Goal: Find specific page/section: Find specific page/section

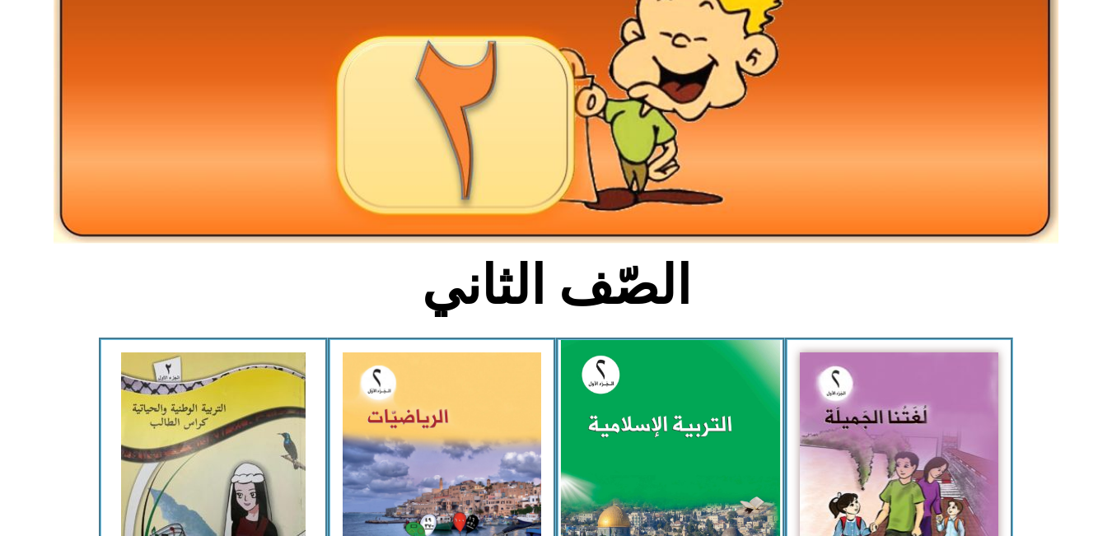
scroll to position [334, 0]
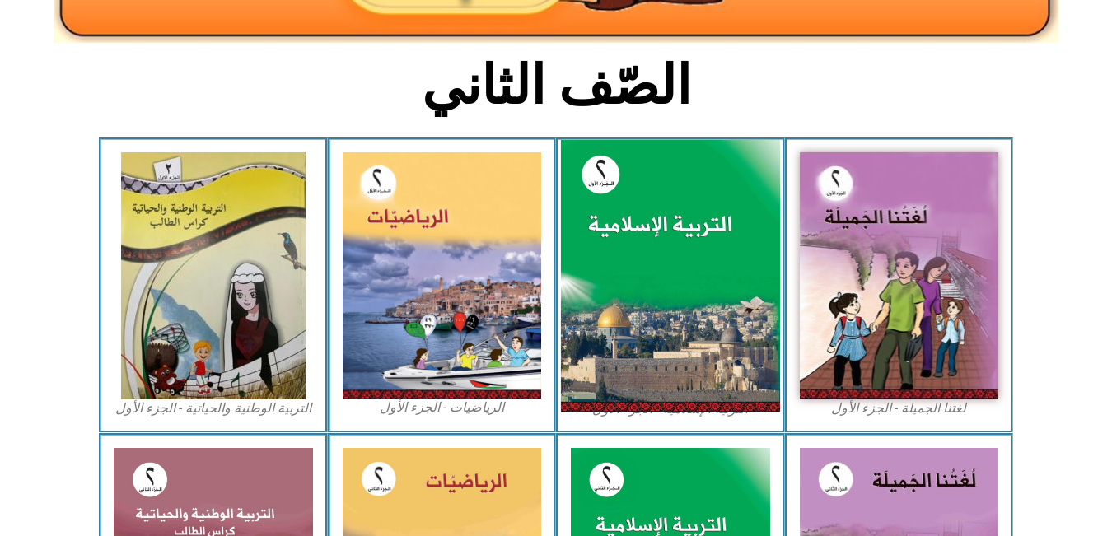
click at [709, 305] on img at bounding box center [670, 276] width 219 height 273
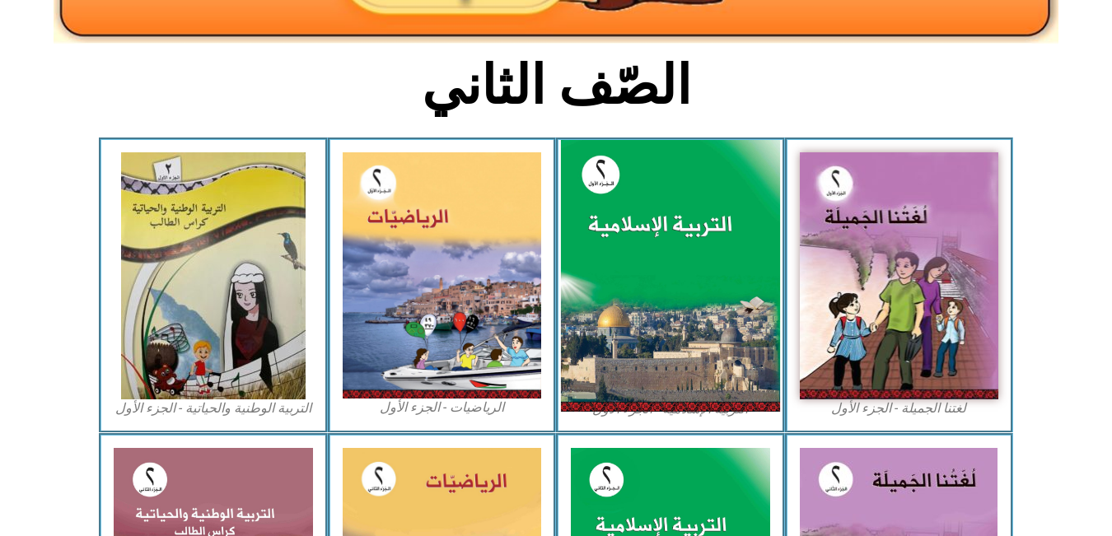
click at [709, 305] on img at bounding box center [670, 276] width 219 height 273
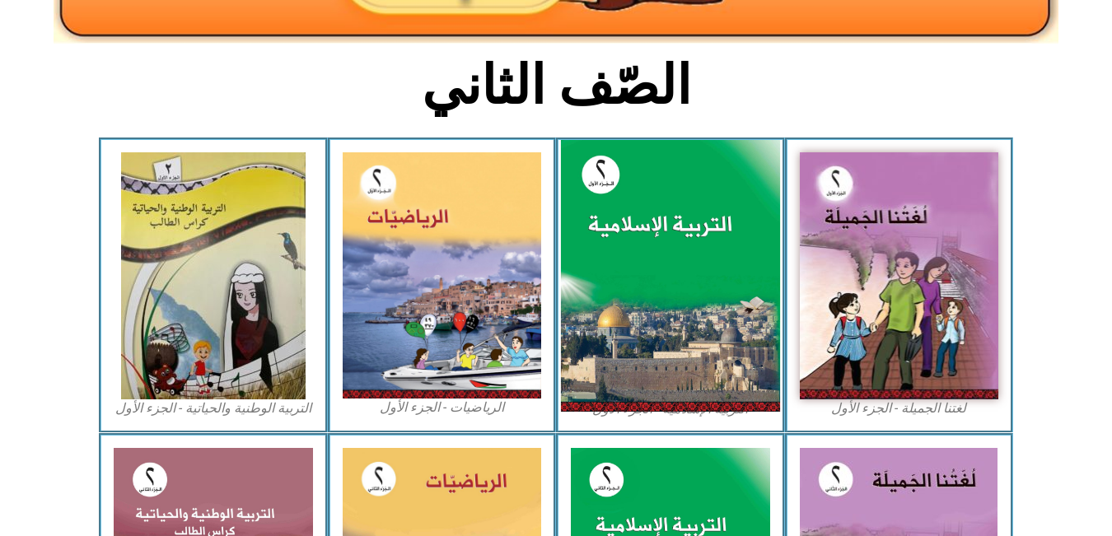
click at [676, 315] on img at bounding box center [670, 276] width 219 height 273
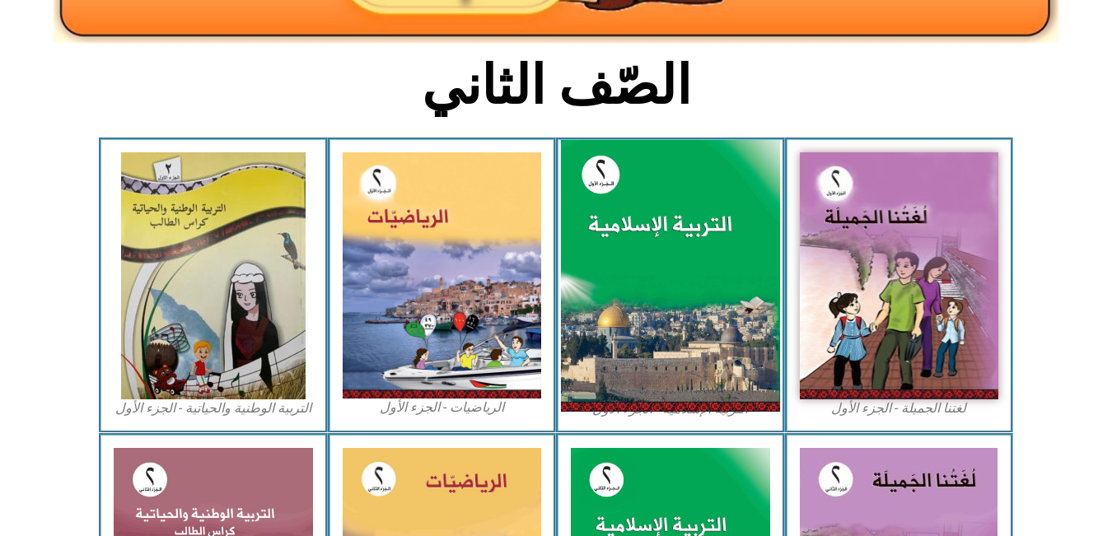
click at [676, 315] on img at bounding box center [670, 276] width 219 height 273
click at [633, 309] on img at bounding box center [670, 276] width 219 height 273
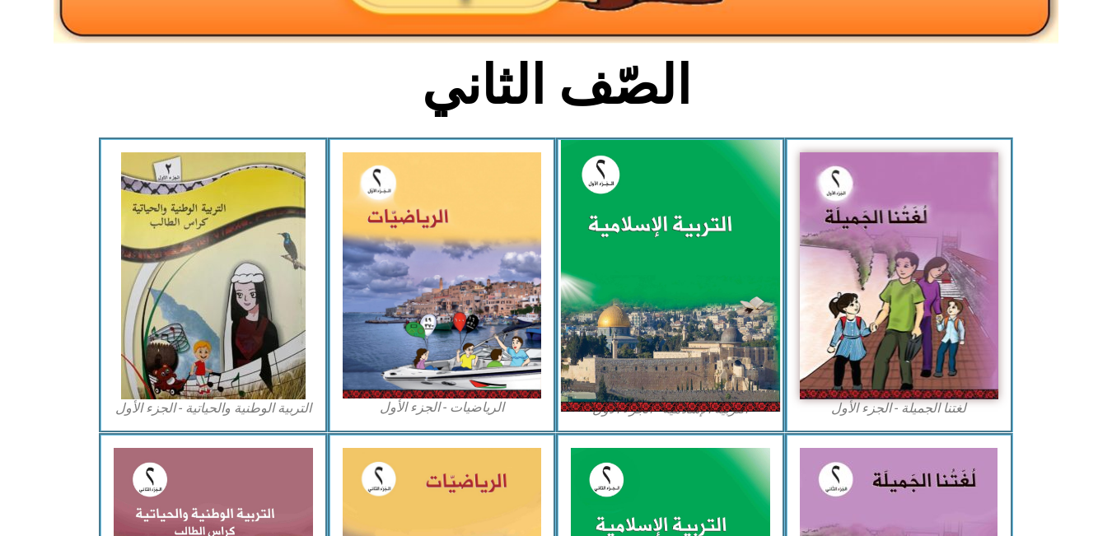
click at [633, 309] on img at bounding box center [670, 276] width 219 height 273
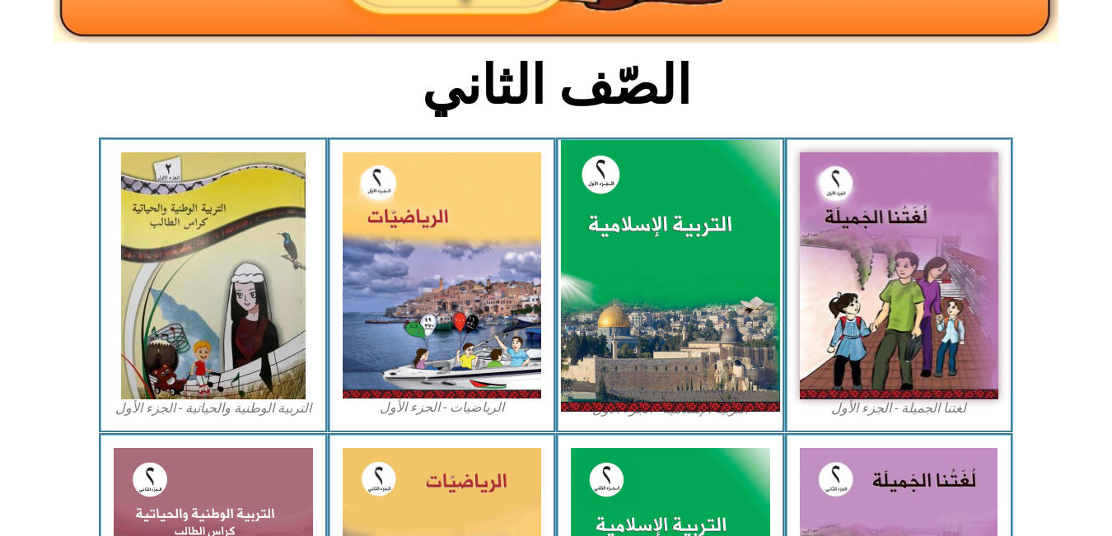
click at [633, 309] on img at bounding box center [670, 276] width 219 height 273
click at [627, 260] on img at bounding box center [670, 276] width 219 height 273
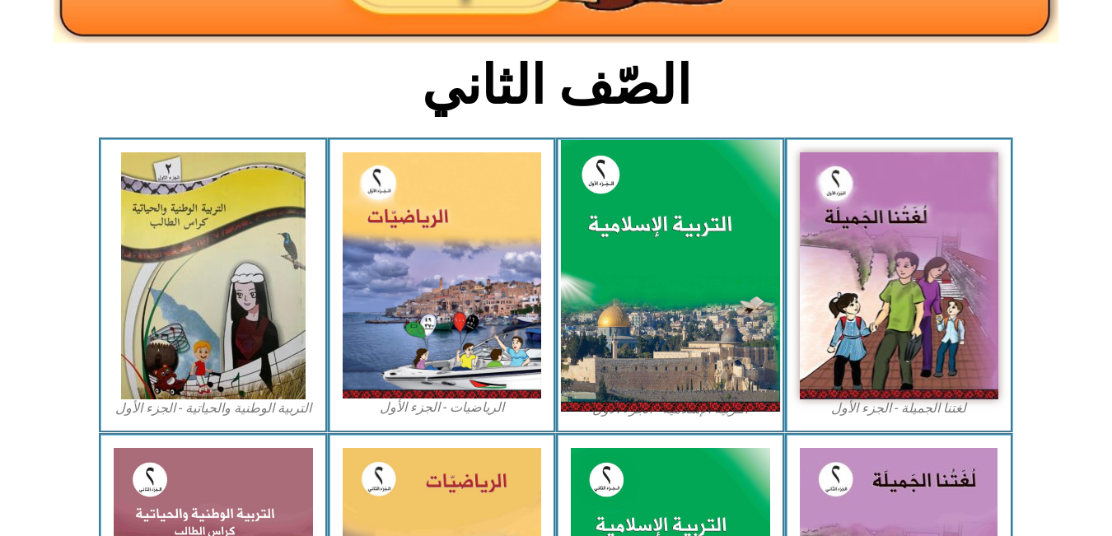
click at [627, 260] on img at bounding box center [670, 276] width 219 height 273
click at [621, 255] on img at bounding box center [670, 276] width 219 height 273
click at [620, 255] on img at bounding box center [670, 276] width 219 height 273
click at [618, 277] on img at bounding box center [670, 276] width 219 height 273
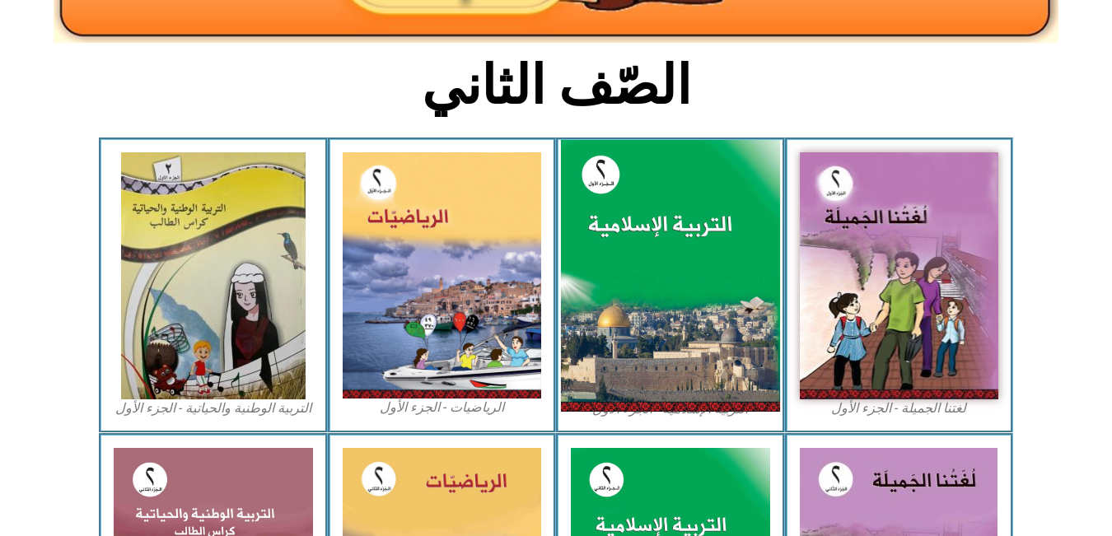
click at [618, 277] on img at bounding box center [670, 276] width 219 height 273
click at [630, 276] on img at bounding box center [670, 276] width 219 height 273
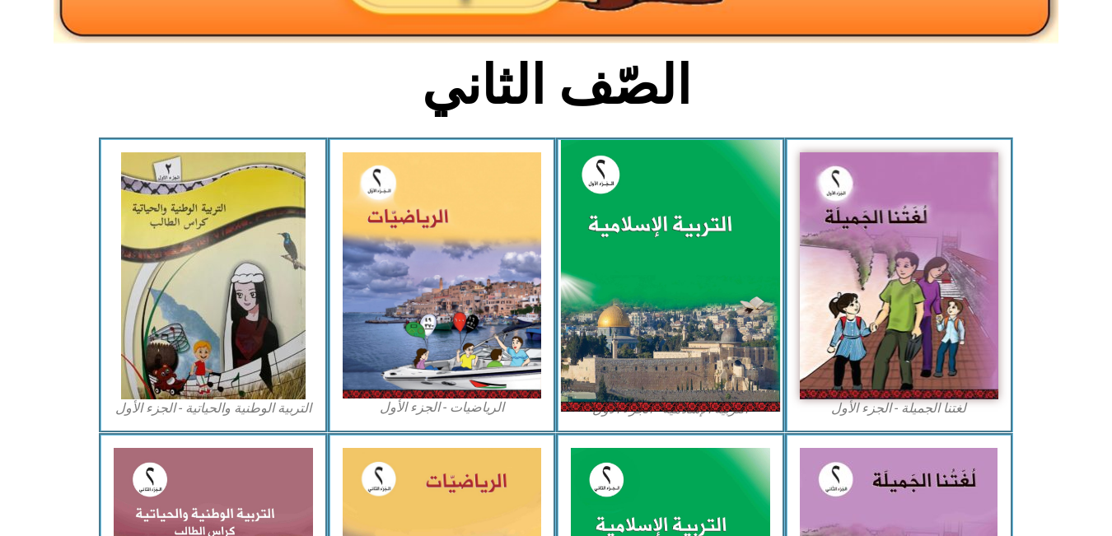
click at [630, 276] on img at bounding box center [670, 276] width 219 height 273
click at [657, 232] on img at bounding box center [670, 276] width 219 height 273
click at [657, 231] on img at bounding box center [670, 276] width 219 height 273
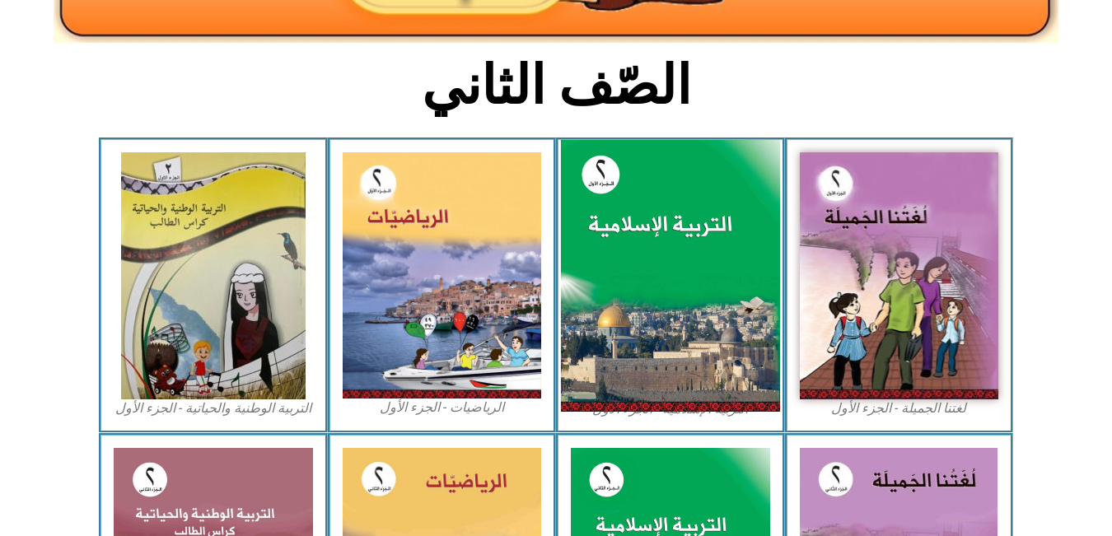
click at [657, 231] on img at bounding box center [670, 276] width 219 height 273
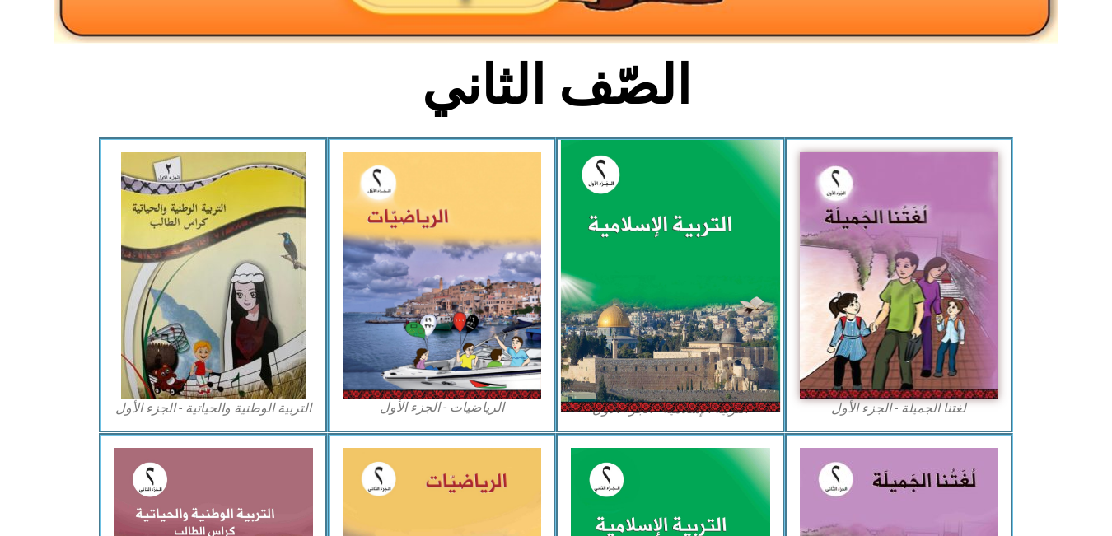
click at [657, 231] on img at bounding box center [670, 276] width 219 height 273
click at [668, 226] on img at bounding box center [670, 276] width 219 height 273
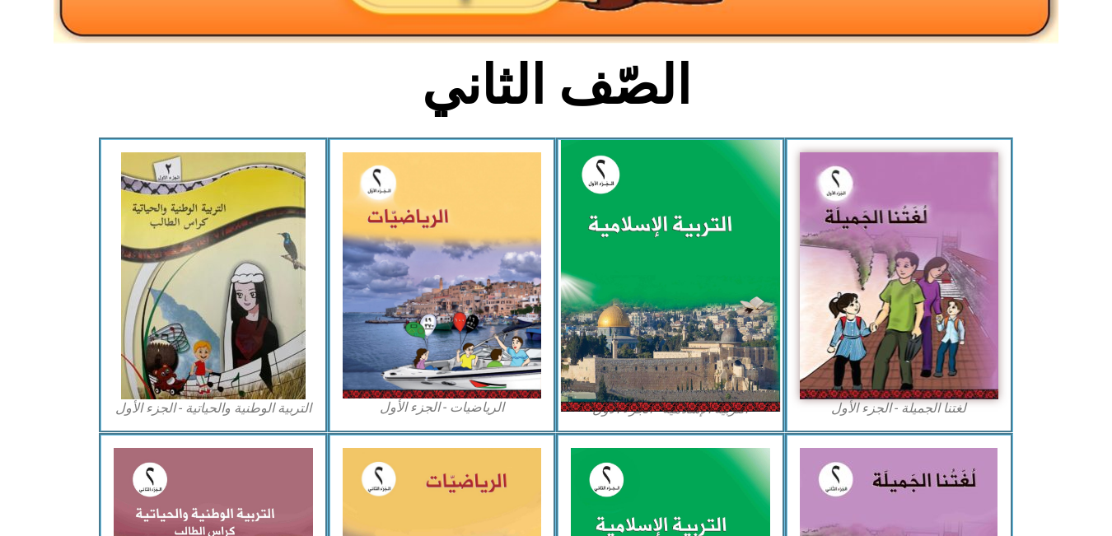
click at [668, 226] on img at bounding box center [670, 276] width 219 height 273
drag, startPoint x: 668, startPoint y: 226, endPoint x: 675, endPoint y: 256, distance: 31.2
click at [675, 256] on img at bounding box center [670, 276] width 219 height 273
click at [671, 257] on img at bounding box center [670, 276] width 219 height 273
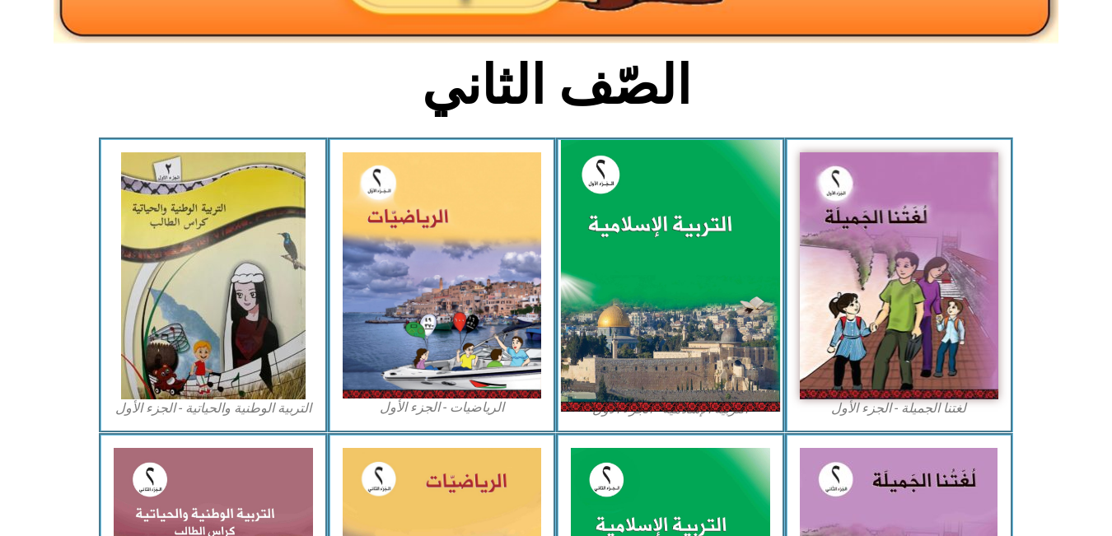
click at [671, 257] on img at bounding box center [670, 276] width 219 height 273
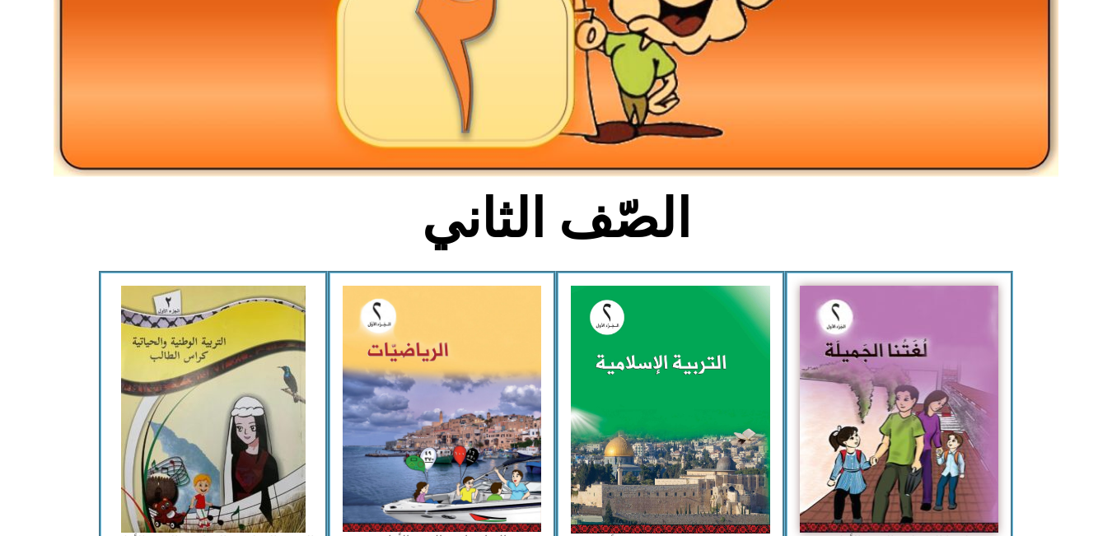
scroll to position [267, 0]
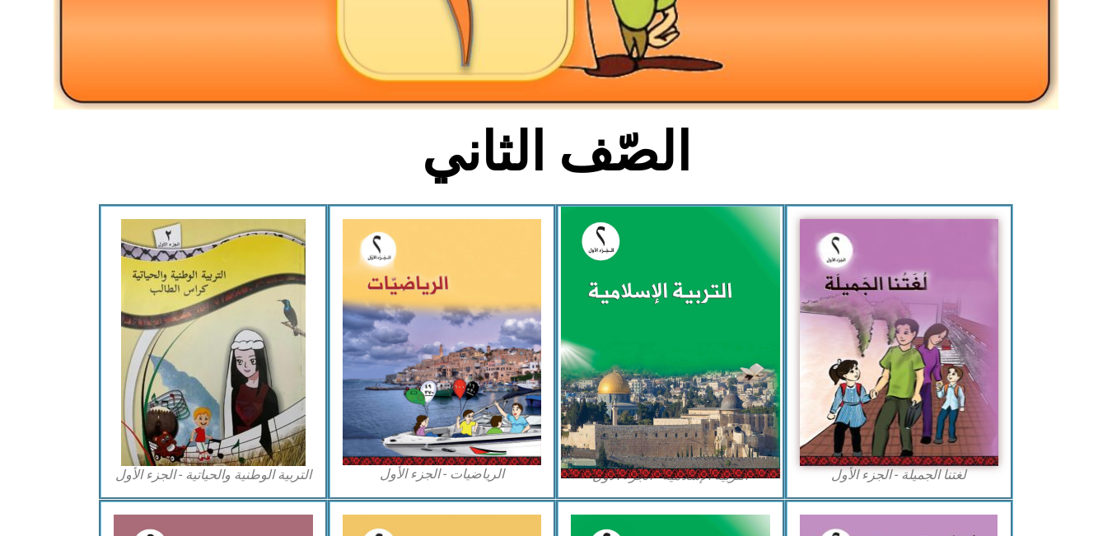
click at [690, 344] on img at bounding box center [670, 343] width 219 height 273
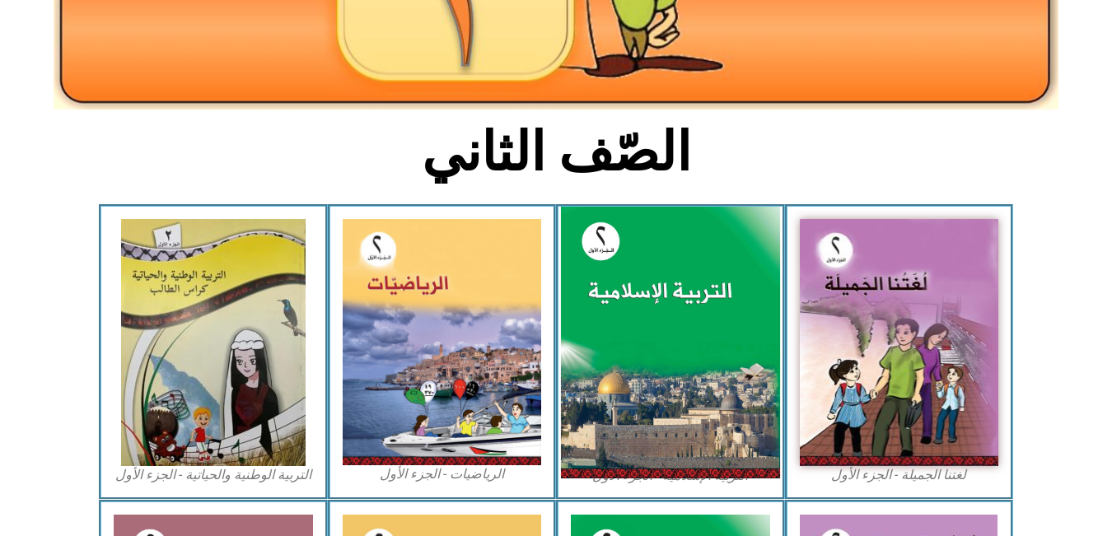
click at [690, 344] on img at bounding box center [670, 343] width 219 height 273
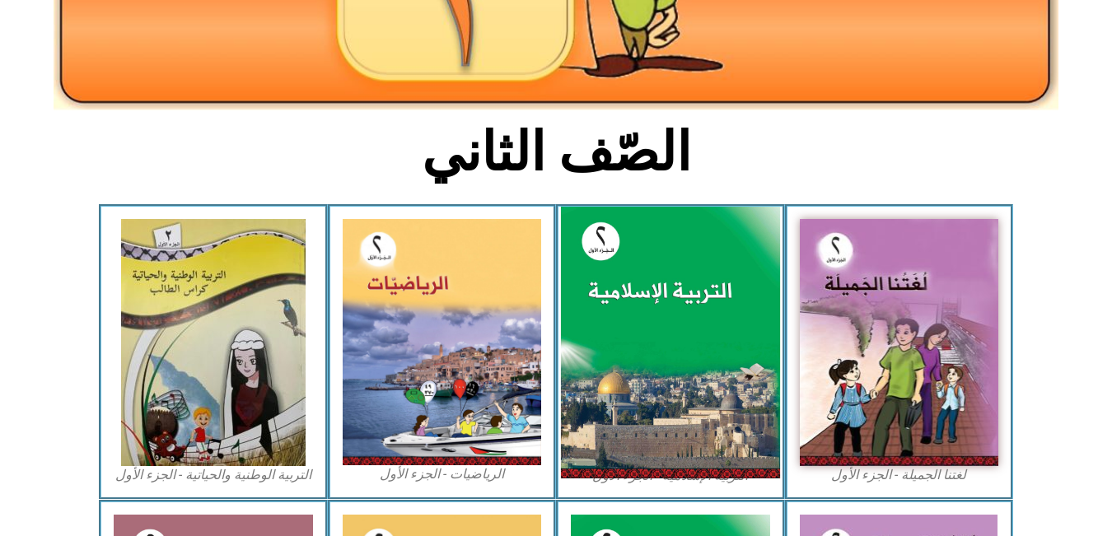
click at [690, 344] on img at bounding box center [670, 343] width 219 height 273
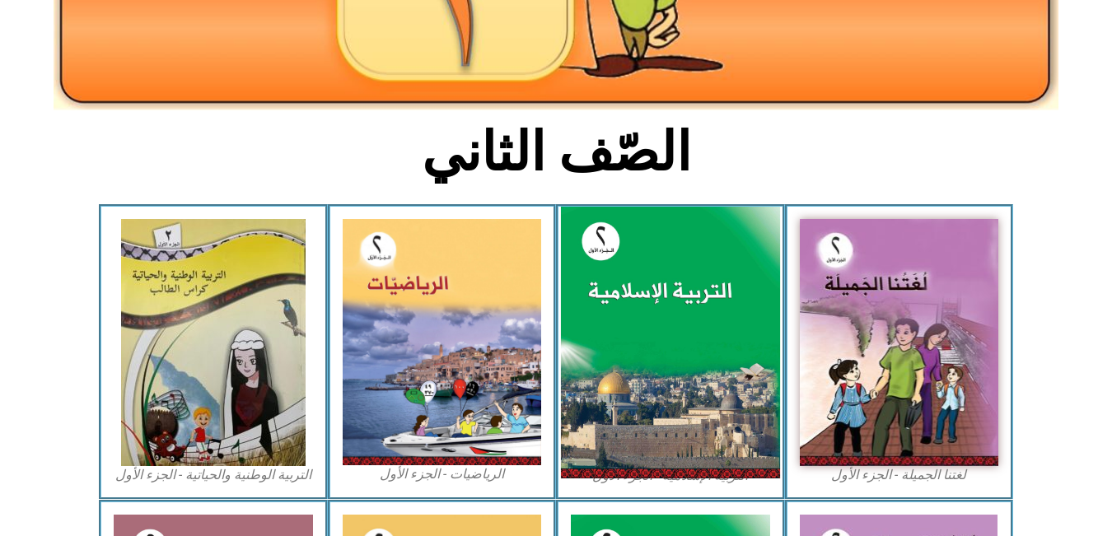
click at [676, 360] on img at bounding box center [670, 343] width 219 height 273
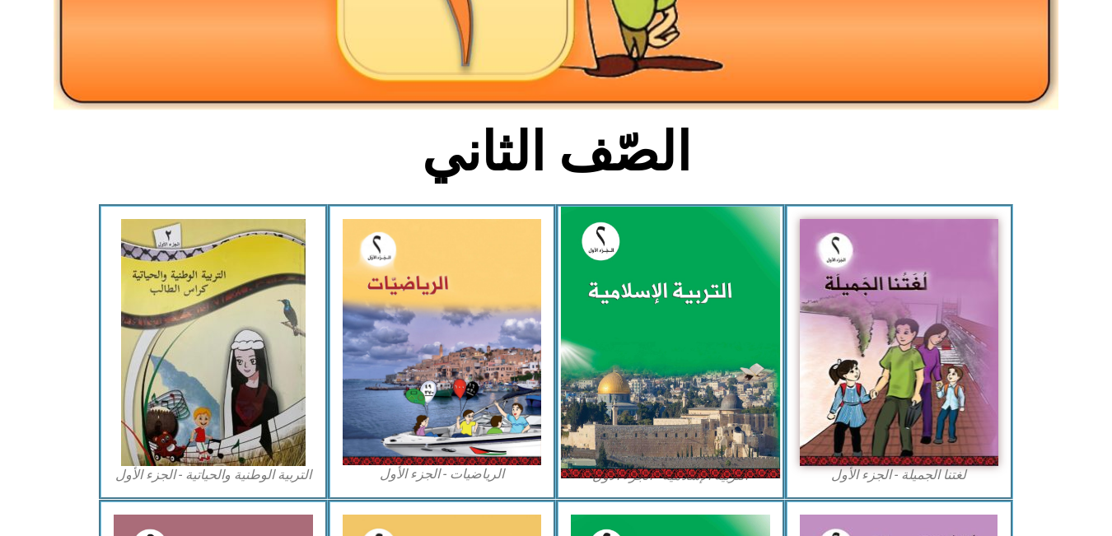
click at [676, 360] on img at bounding box center [670, 343] width 219 height 273
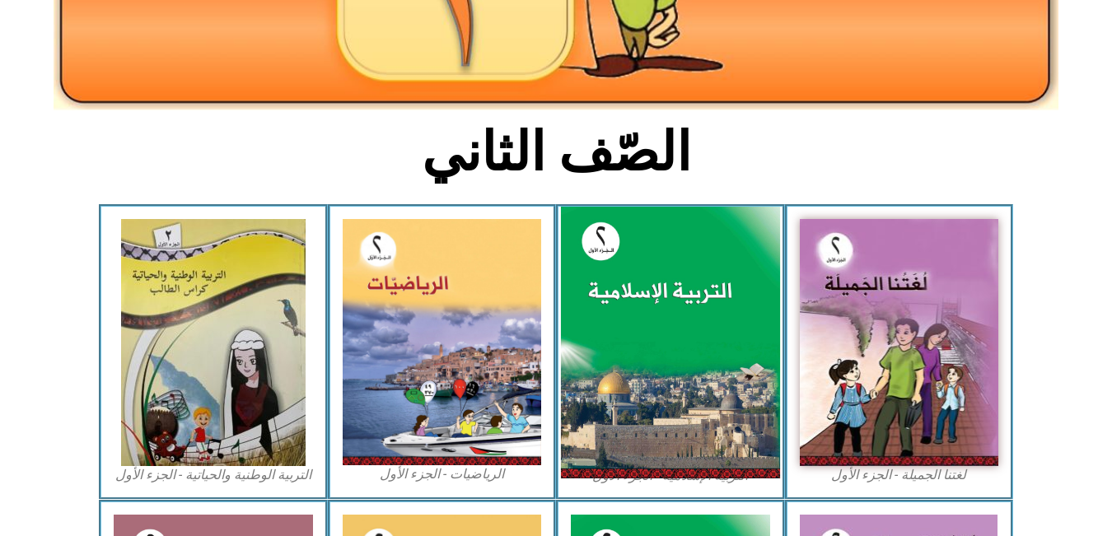
click at [676, 360] on img at bounding box center [670, 343] width 219 height 273
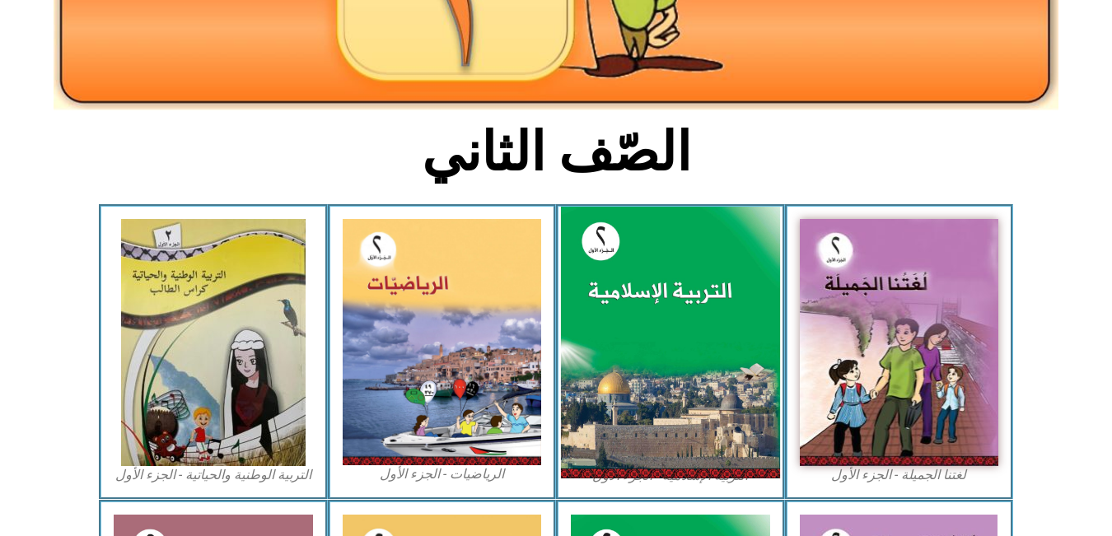
click at [676, 360] on img at bounding box center [670, 343] width 219 height 273
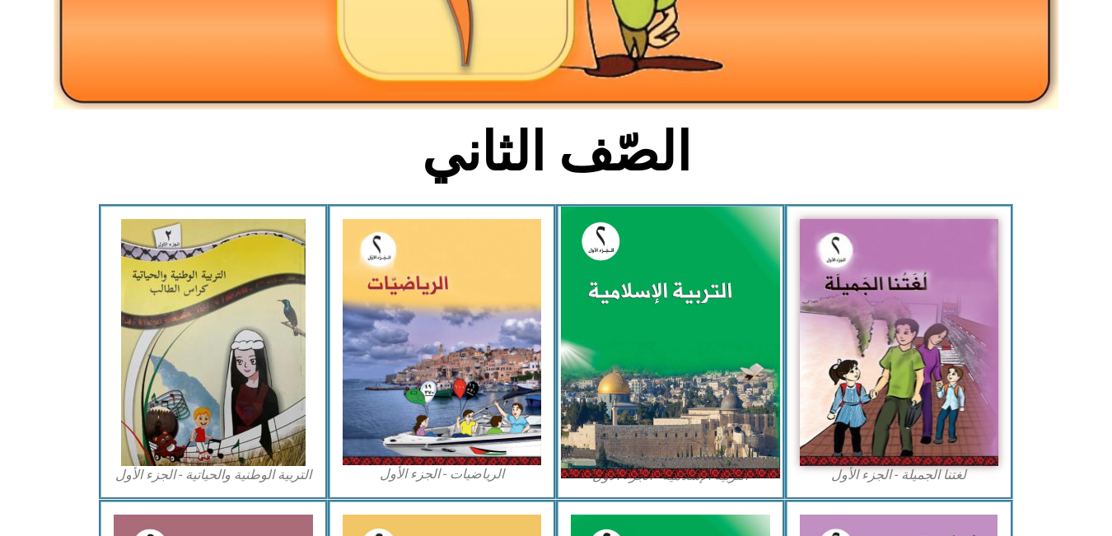
click at [676, 360] on img at bounding box center [670, 343] width 219 height 273
click at [676, 359] on img at bounding box center [670, 343] width 219 height 273
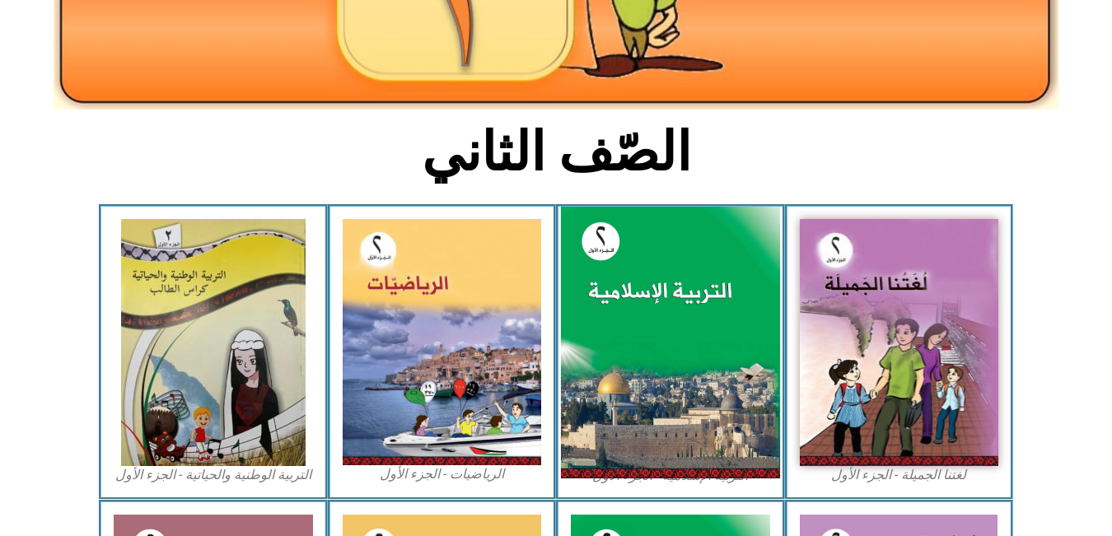
click at [676, 359] on img at bounding box center [670, 343] width 219 height 273
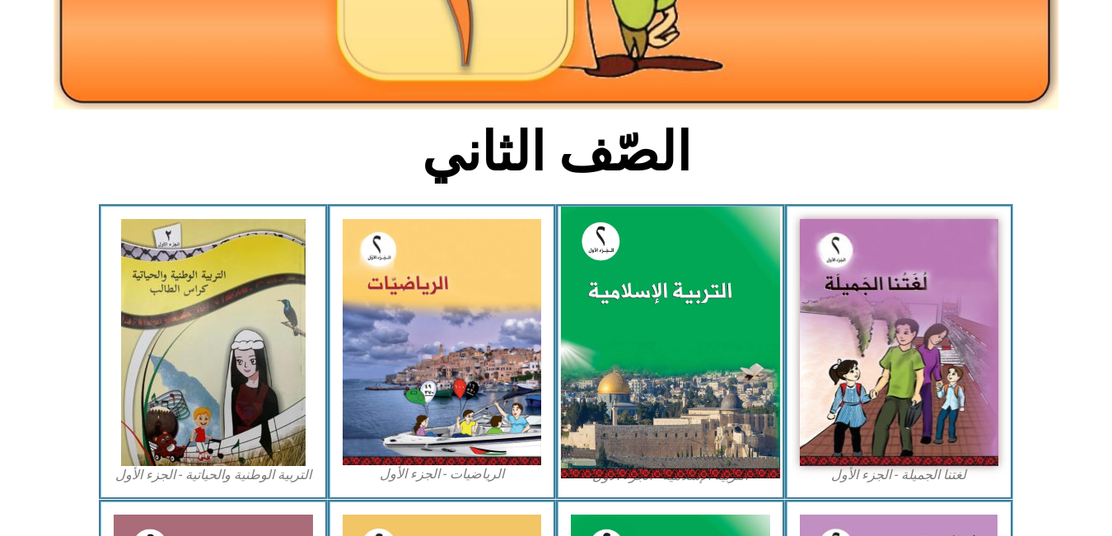
click at [676, 359] on img at bounding box center [670, 343] width 219 height 273
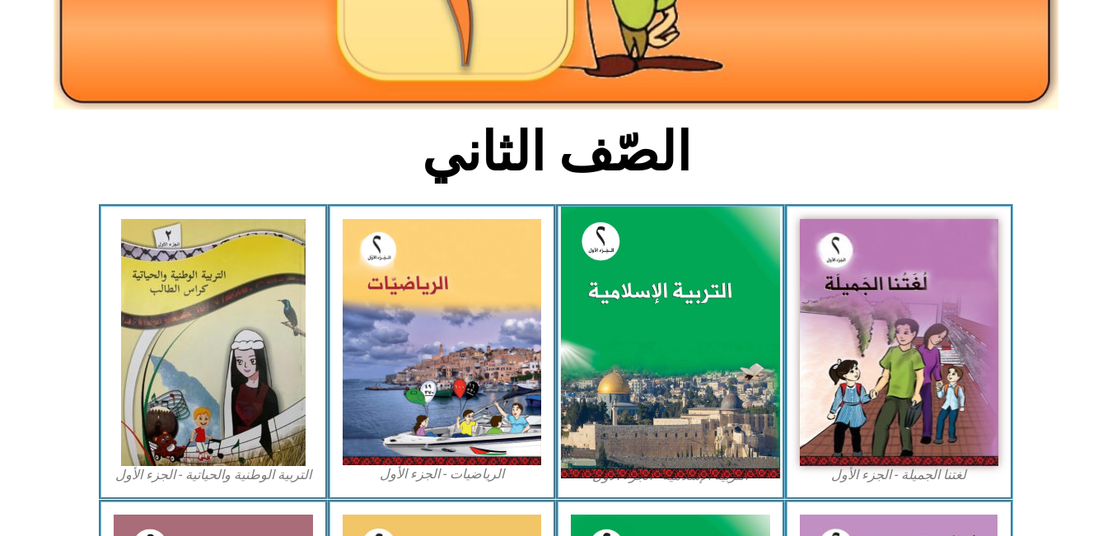
click at [676, 359] on img at bounding box center [670, 343] width 219 height 273
click at [680, 355] on img at bounding box center [670, 343] width 219 height 273
click at [680, 354] on img at bounding box center [670, 343] width 219 height 273
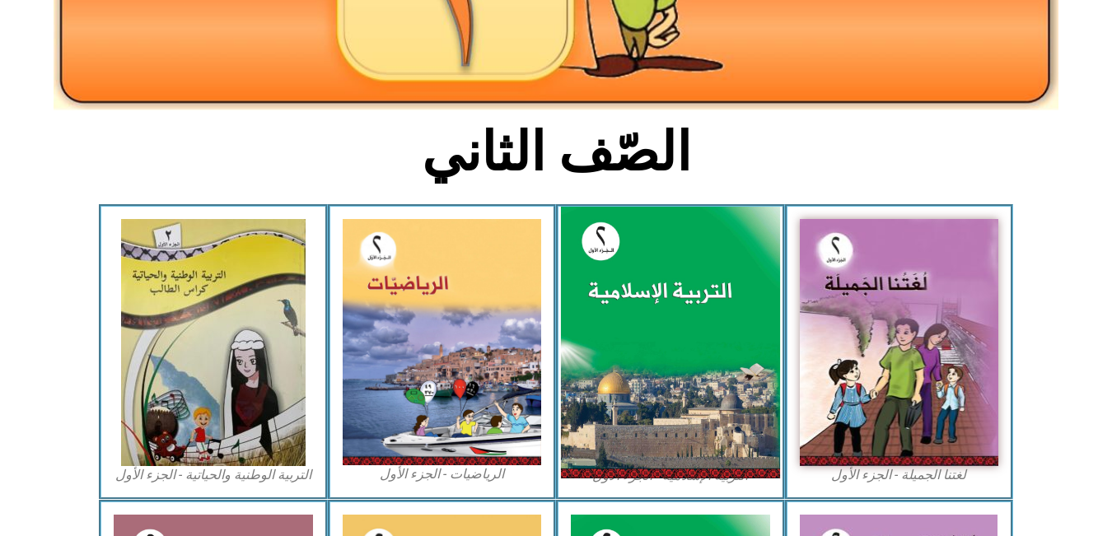
click at [680, 354] on img at bounding box center [670, 343] width 219 height 273
click at [673, 353] on img at bounding box center [670, 343] width 219 height 273
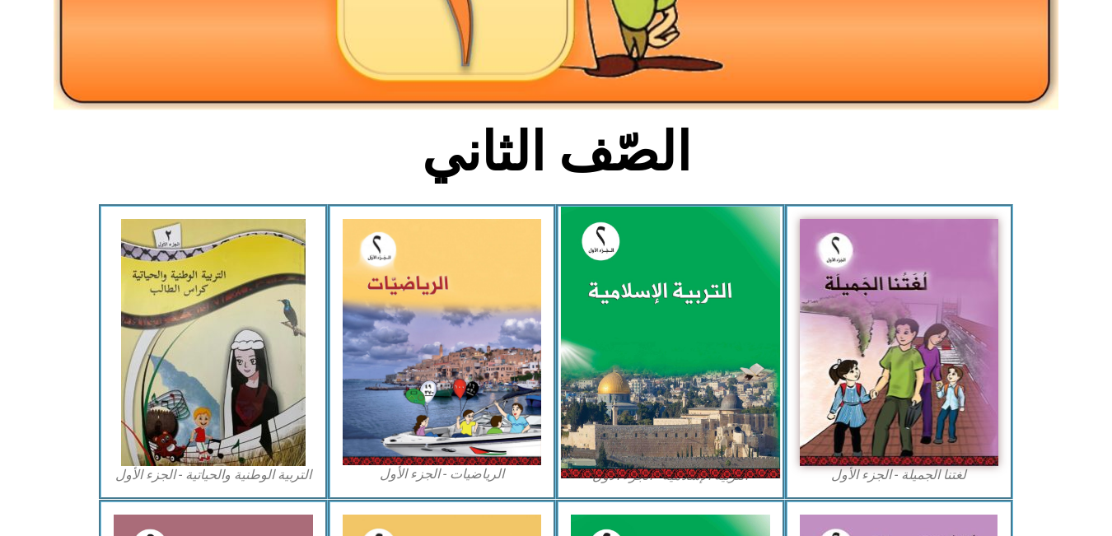
click at [673, 353] on img at bounding box center [670, 343] width 219 height 273
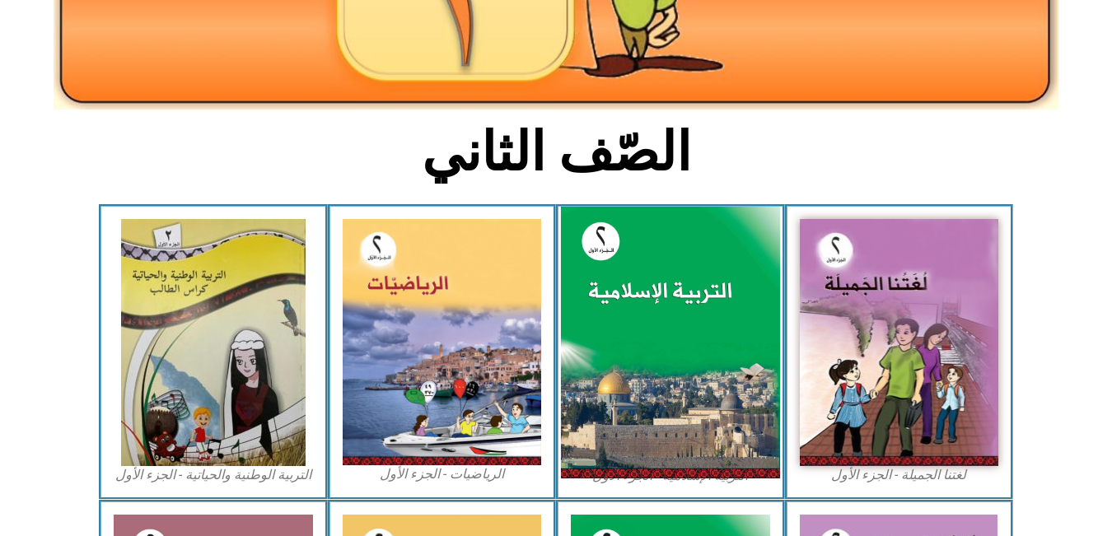
click at [673, 353] on img at bounding box center [670, 343] width 219 height 273
click at [667, 349] on img at bounding box center [670, 343] width 219 height 273
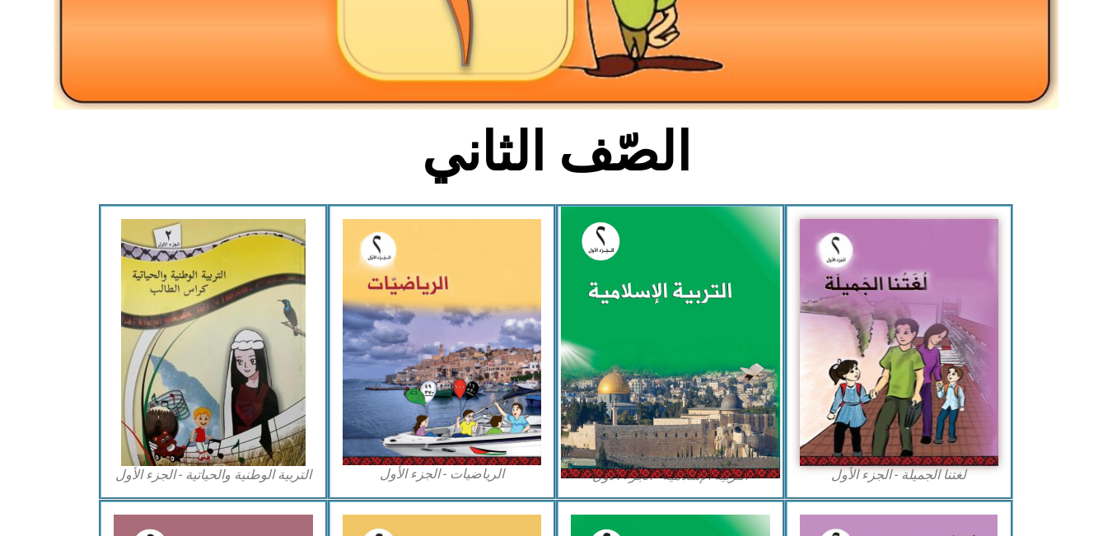
click at [667, 349] on img at bounding box center [670, 343] width 219 height 273
click at [665, 333] on img at bounding box center [670, 343] width 219 height 273
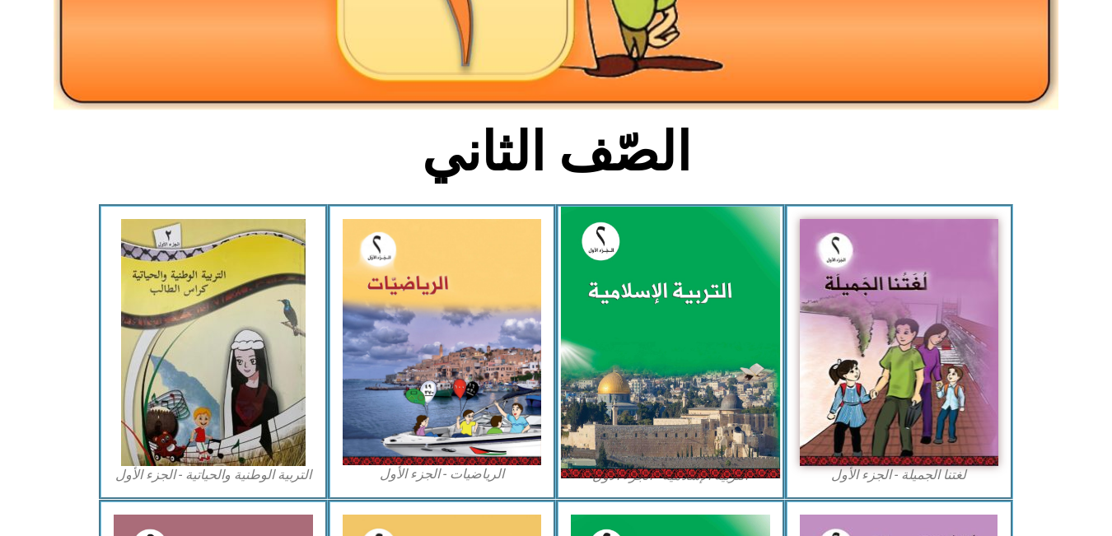
click at [665, 333] on img at bounding box center [670, 343] width 219 height 273
drag, startPoint x: 665, startPoint y: 333, endPoint x: 643, endPoint y: 362, distance: 35.9
click at [643, 362] on img at bounding box center [670, 343] width 219 height 273
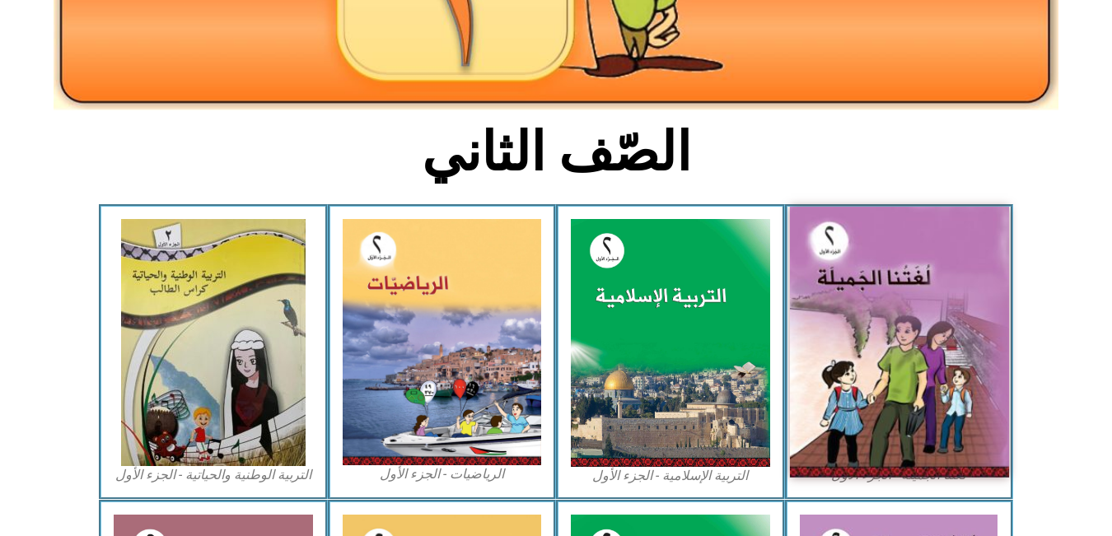
click at [894, 283] on img at bounding box center [898, 342] width 219 height 271
click at [894, 284] on img at bounding box center [898, 342] width 219 height 271
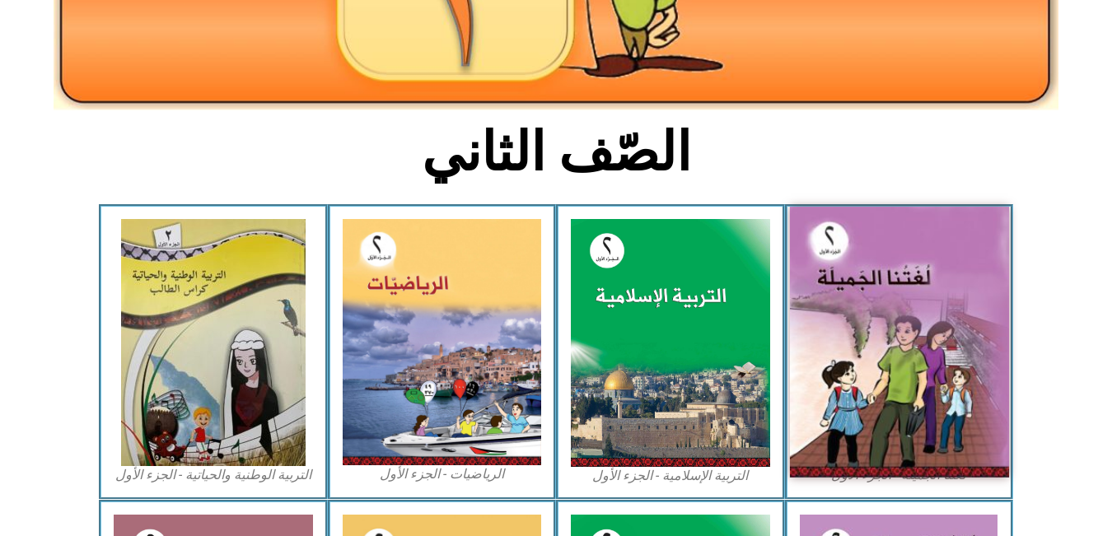
click at [894, 284] on img at bounding box center [898, 342] width 219 height 271
click at [893, 284] on img at bounding box center [898, 342] width 219 height 271
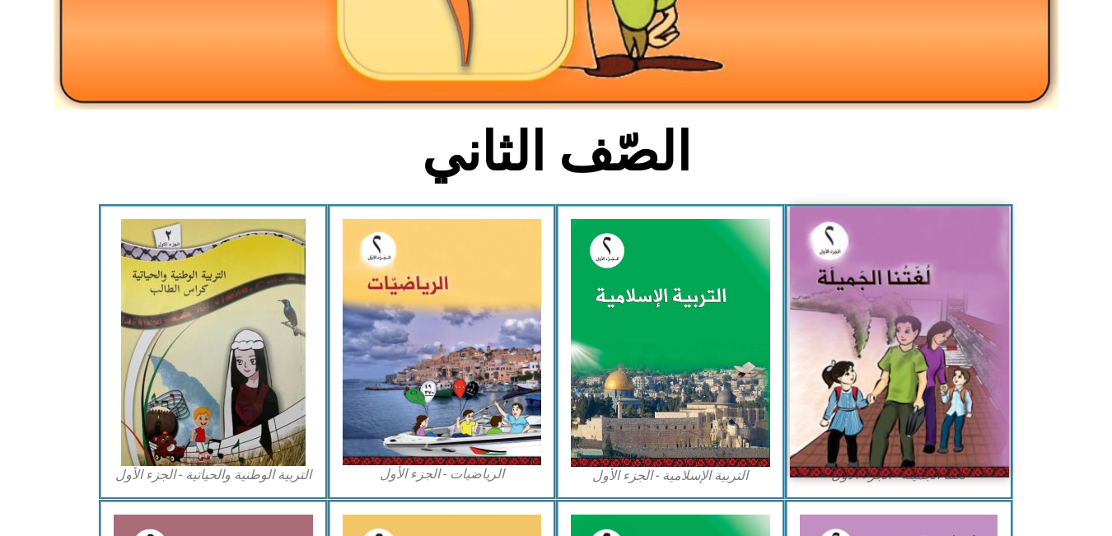
click at [893, 284] on img at bounding box center [898, 342] width 219 height 271
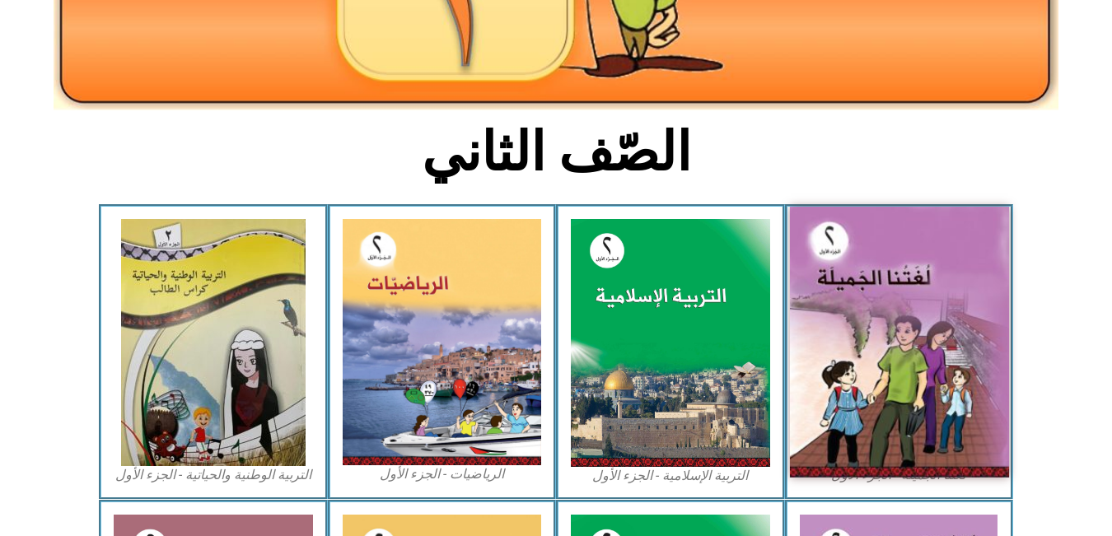
click at [893, 284] on img at bounding box center [898, 342] width 219 height 271
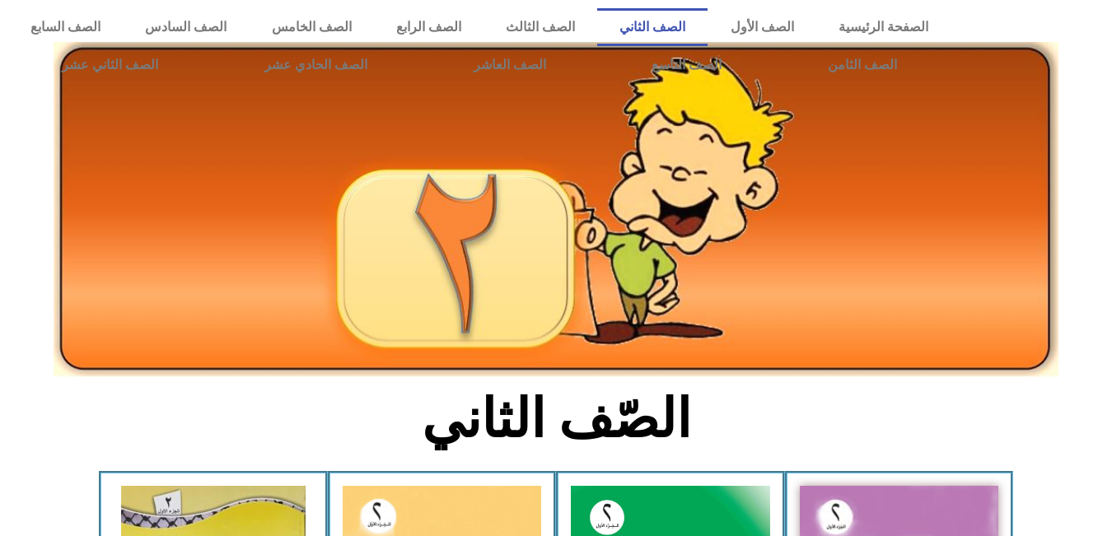
scroll to position [215, 0]
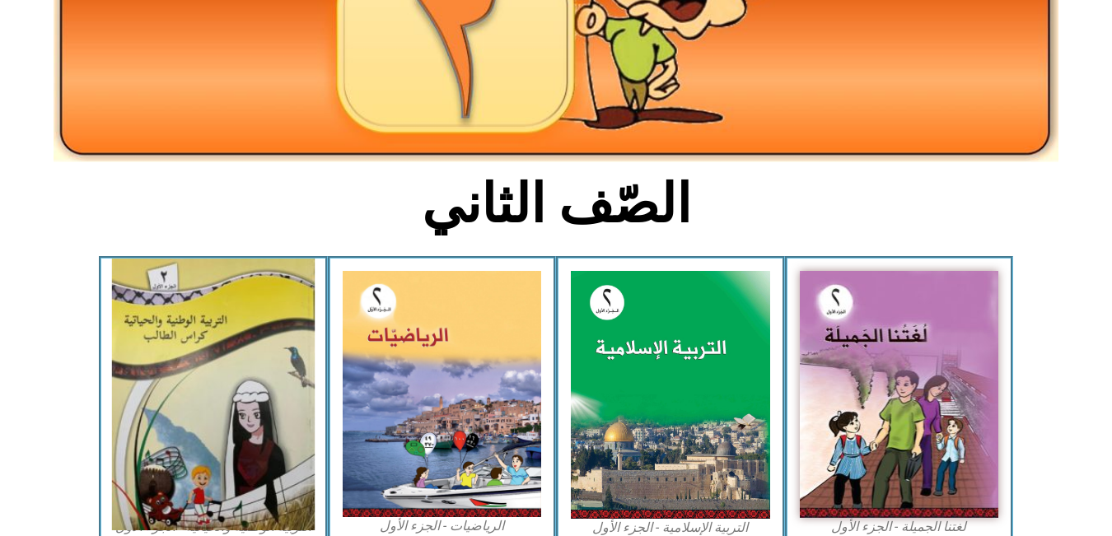
click at [168, 330] on img at bounding box center [213, 395] width 203 height 272
